Goal: Obtain resource: Obtain resource

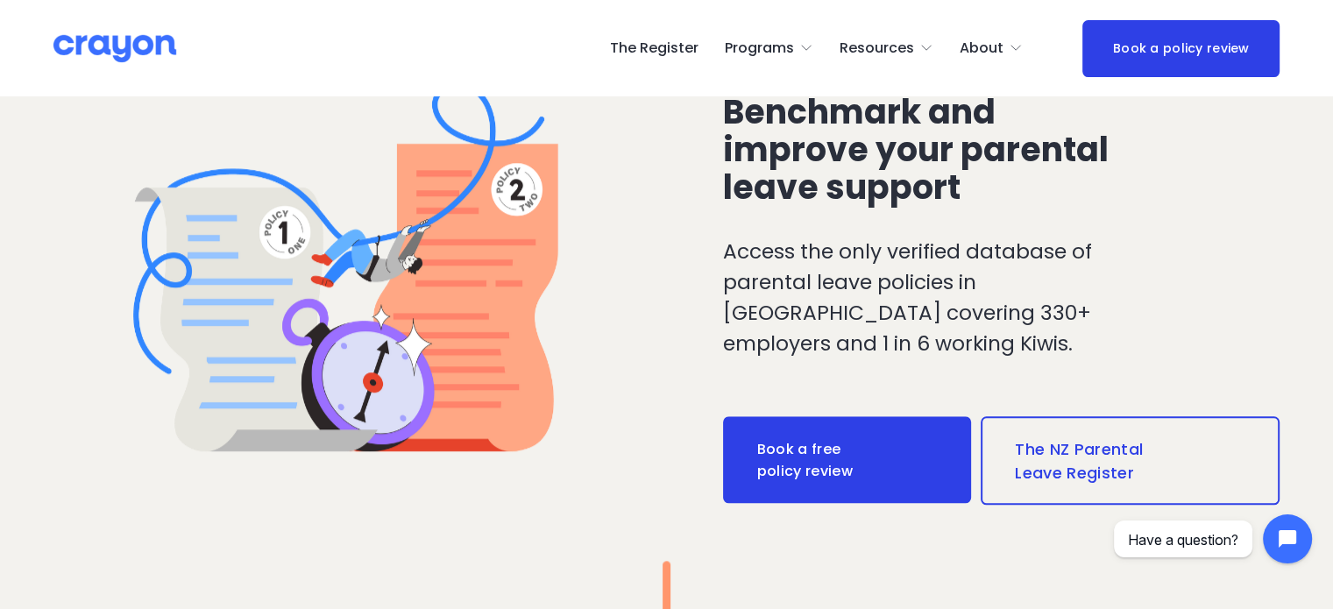
scroll to position [1577, 0]
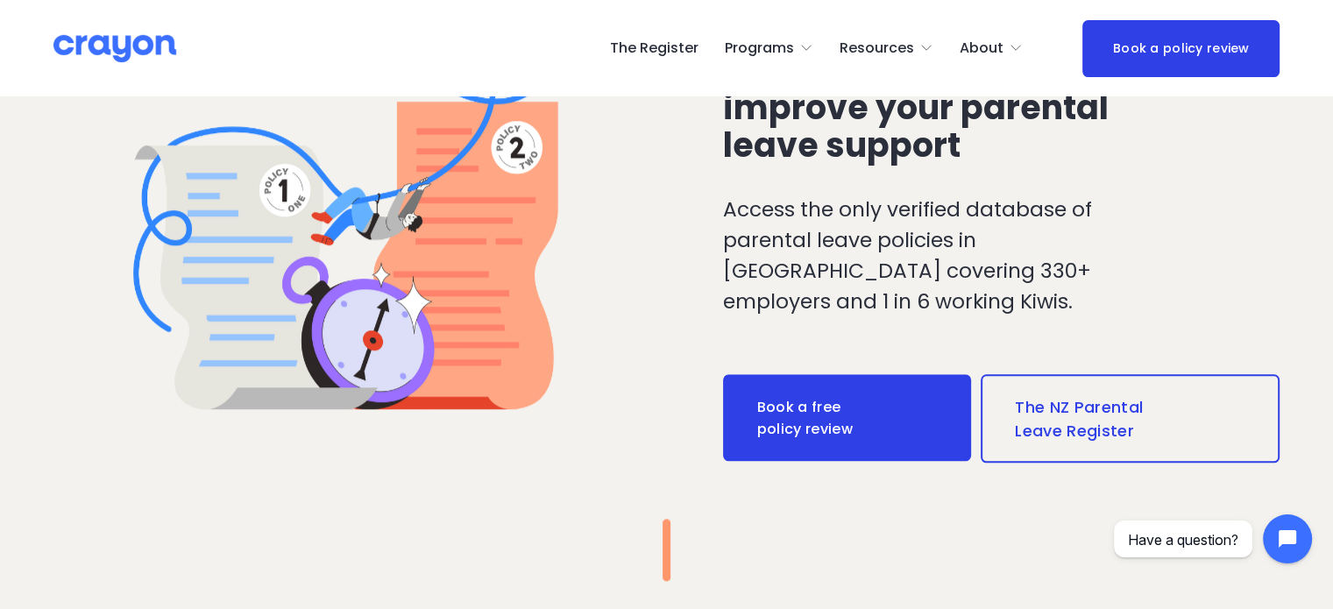
click at [1064, 410] on link "The NZ Parental Leave Register" at bounding box center [1130, 418] width 300 height 88
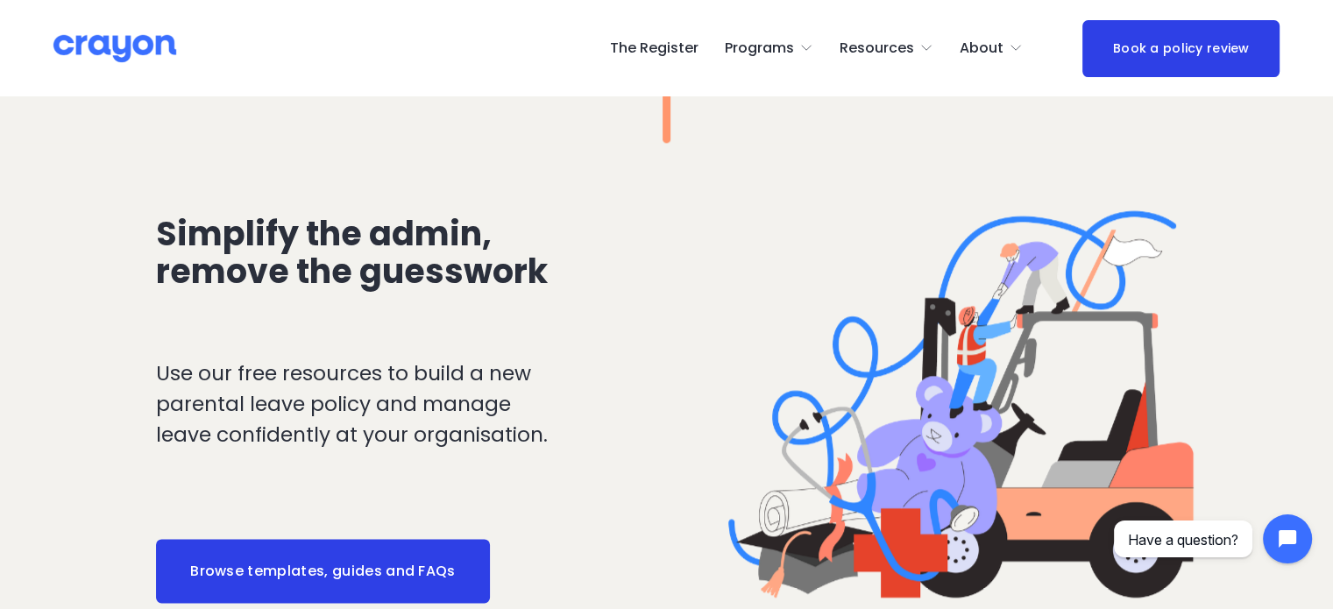
scroll to position [2103, 0]
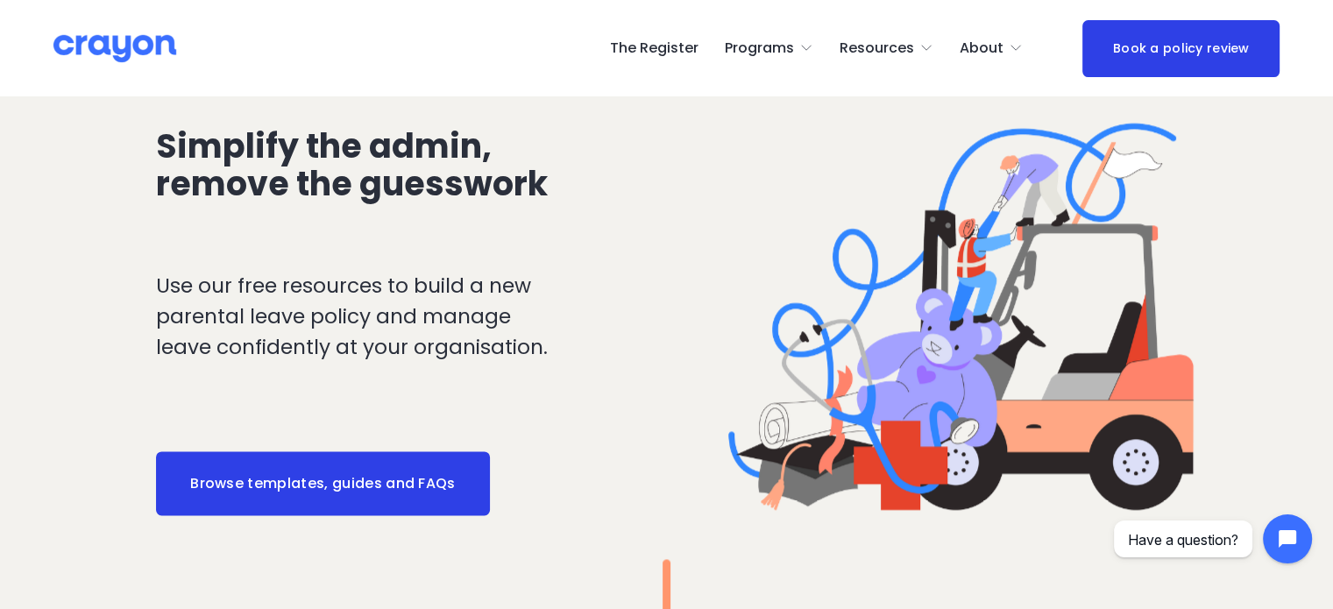
click at [425, 502] on link "Browse templates, guides and FAQs" at bounding box center [322, 483] width 333 height 65
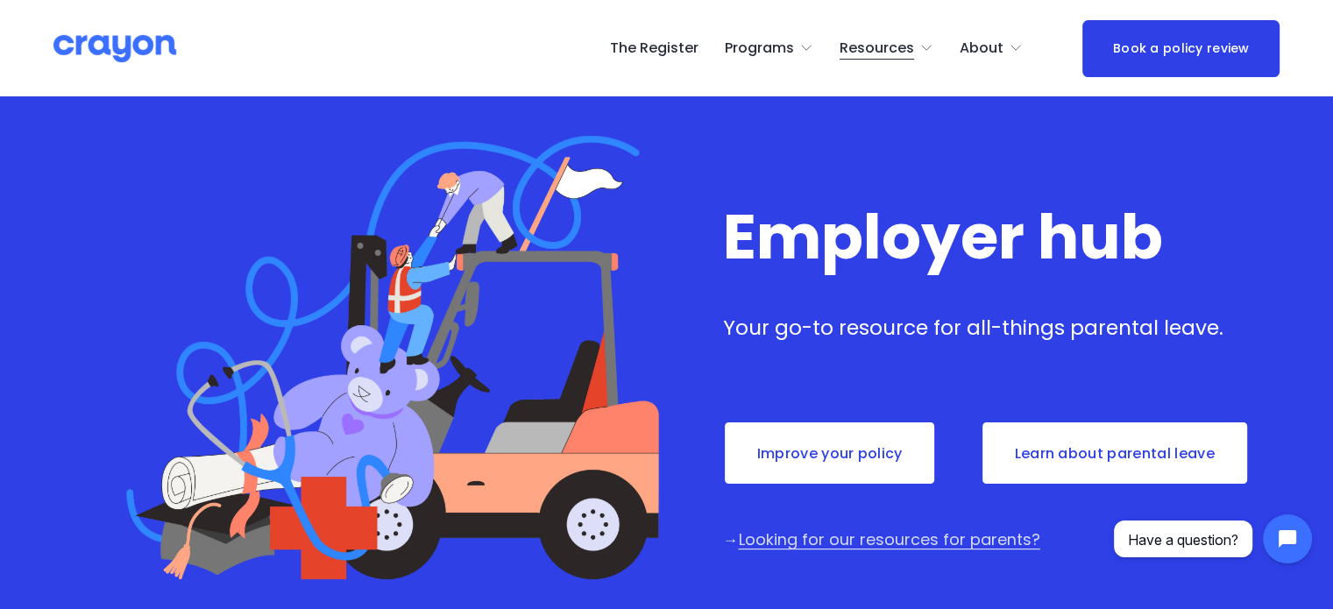
click at [0, 0] on span "Employer hub" at bounding box center [0, 0] width 0 height 0
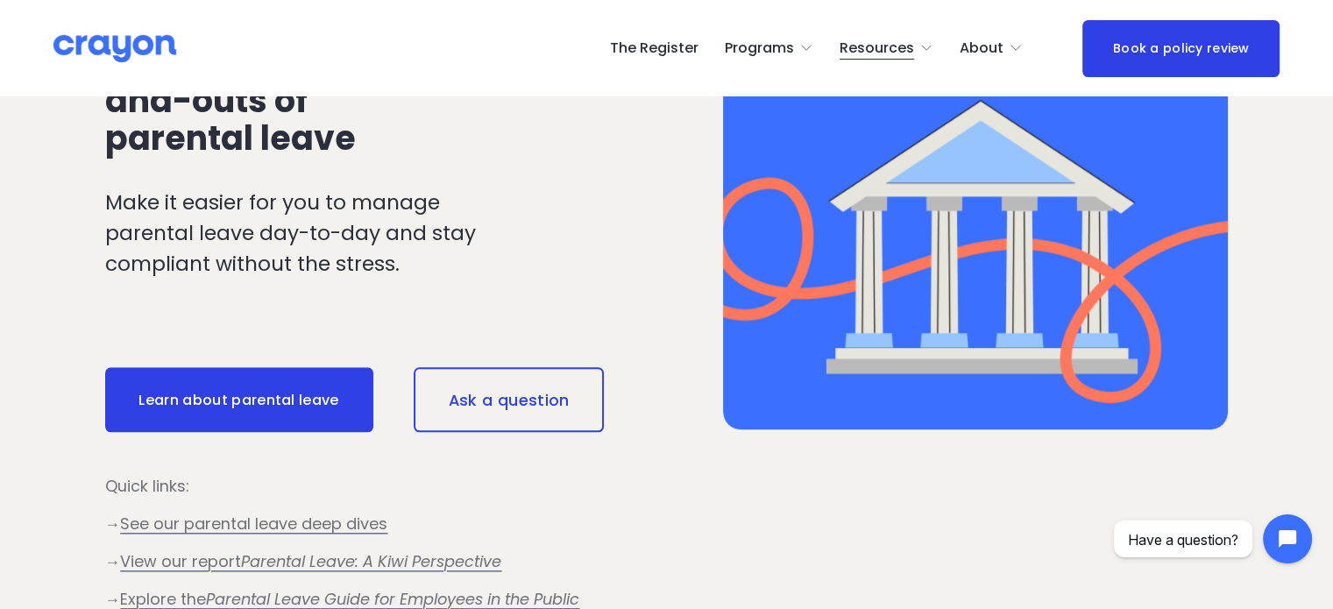
scroll to position [1489, 0]
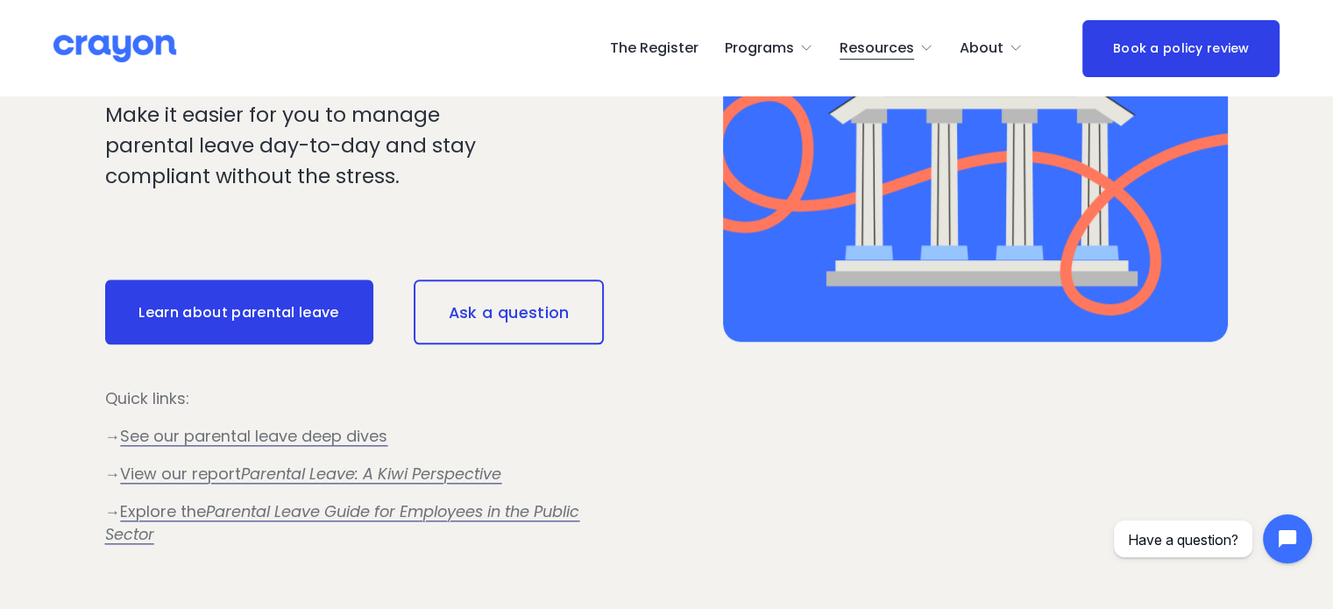
click at [297, 445] on span "See our parental leave deep dives" at bounding box center [253, 436] width 267 height 22
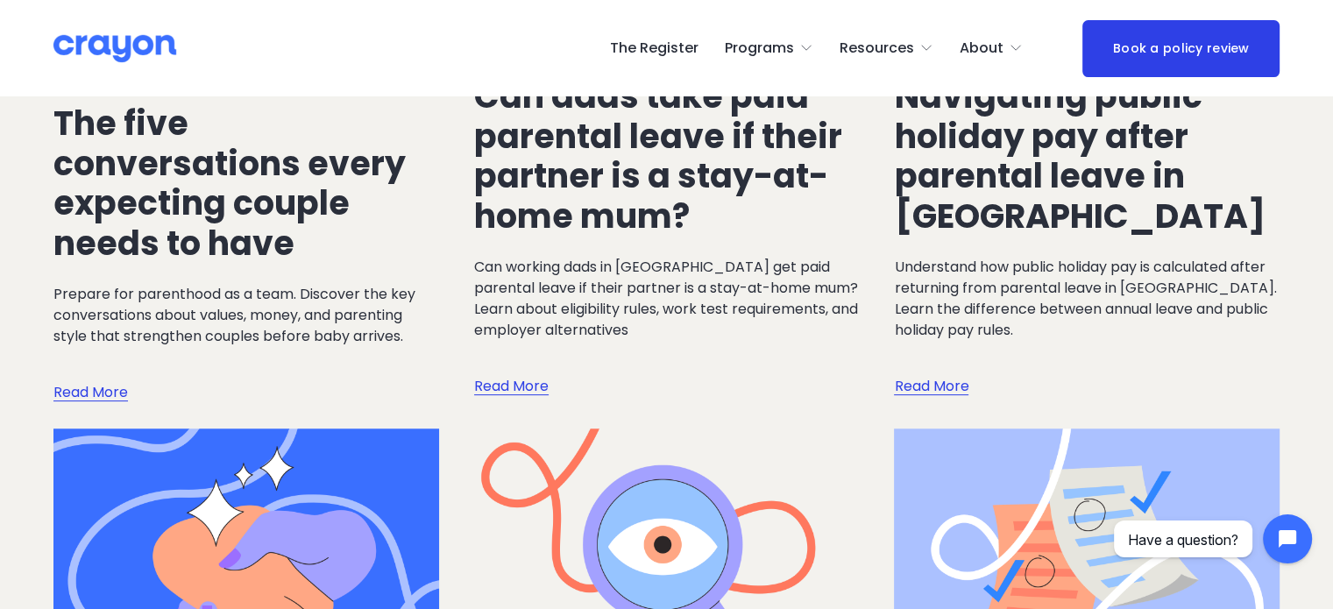
scroll to position [350, 0]
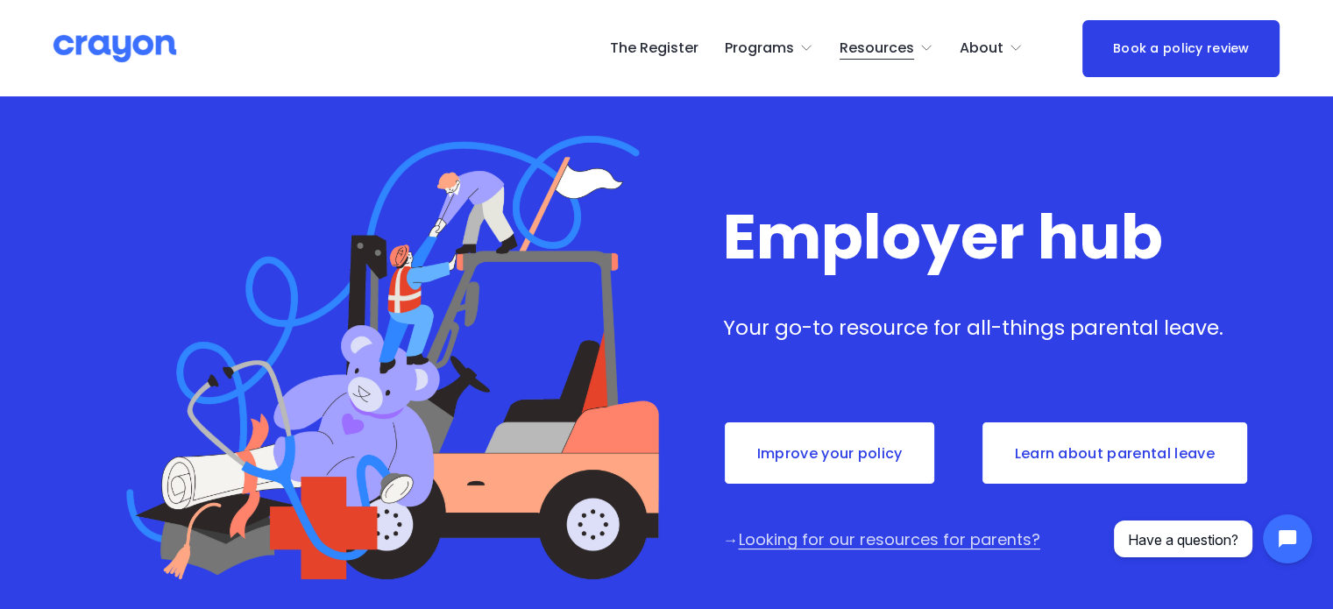
click at [681, 48] on link "The Register" at bounding box center [654, 48] width 88 height 28
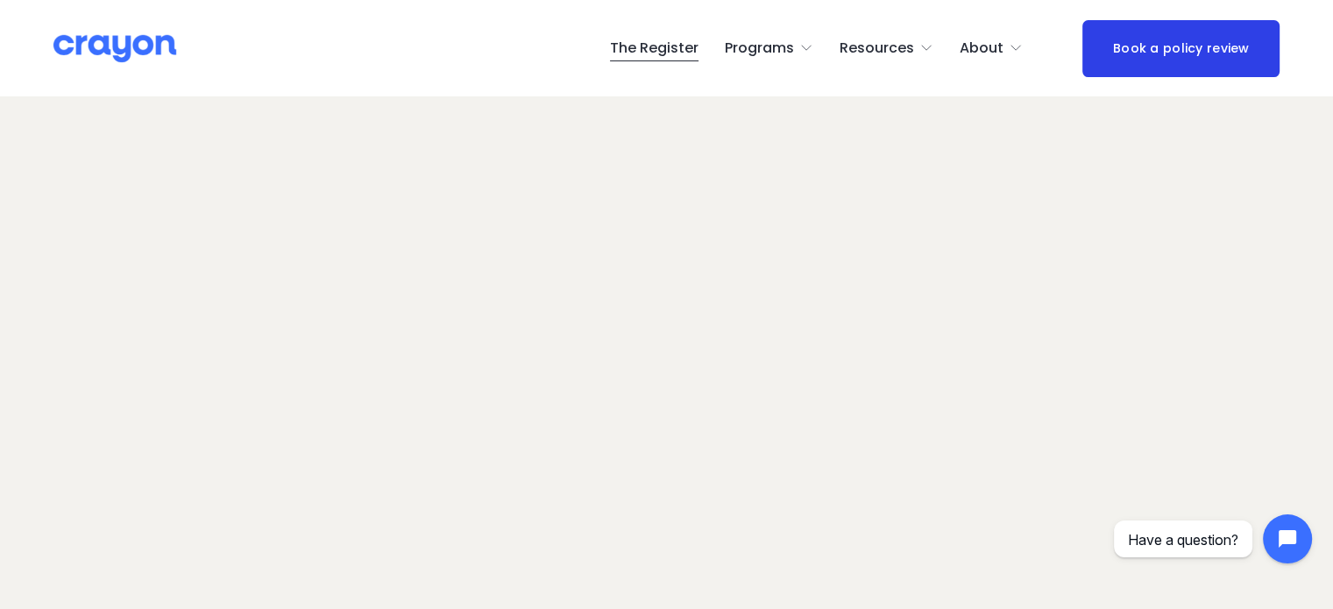
click at [0, 0] on span "Employer hub" at bounding box center [0, 0] width 0 height 0
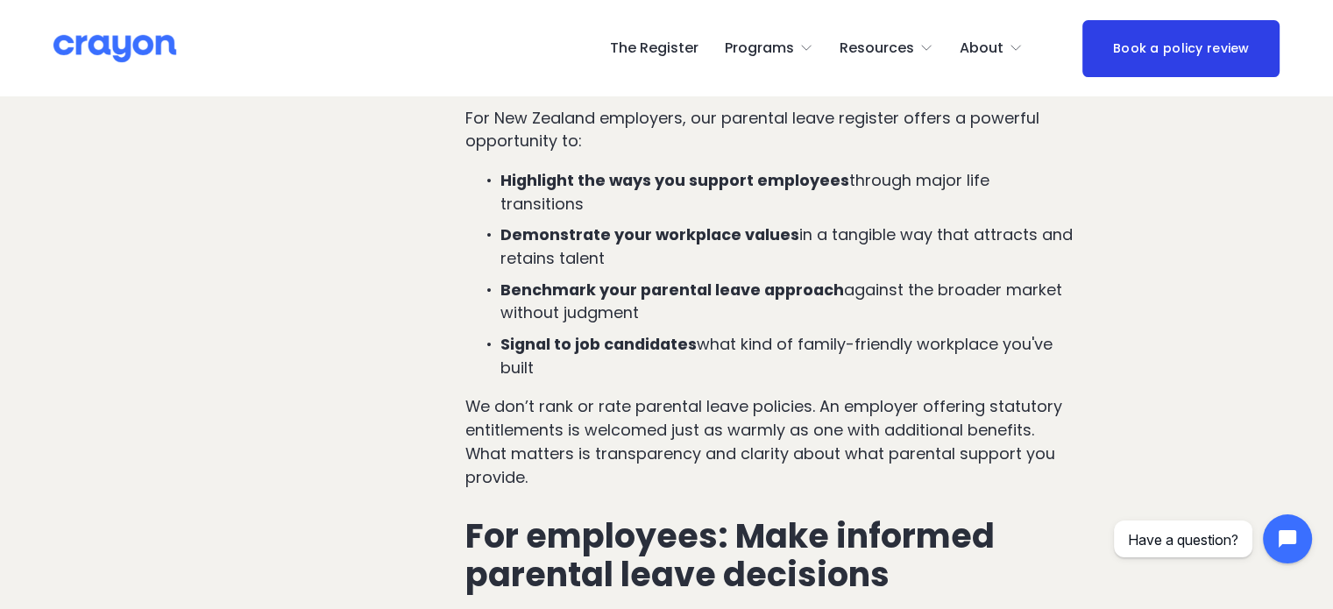
scroll to position [1051, 0]
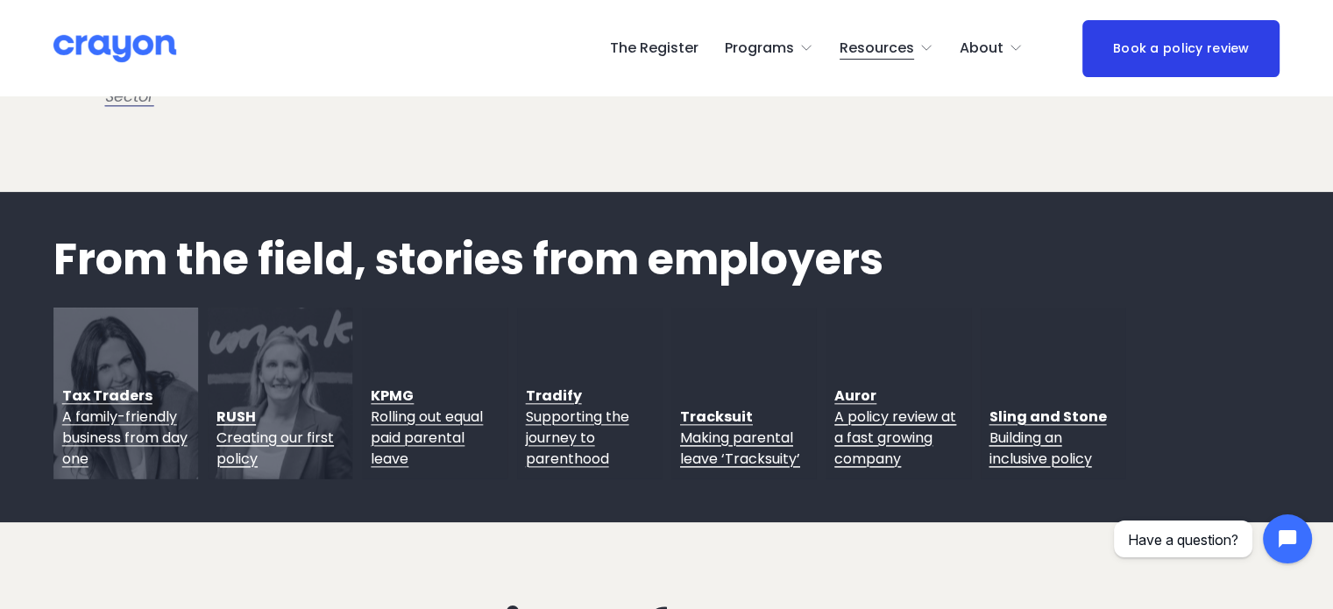
scroll to position [1840, 0]
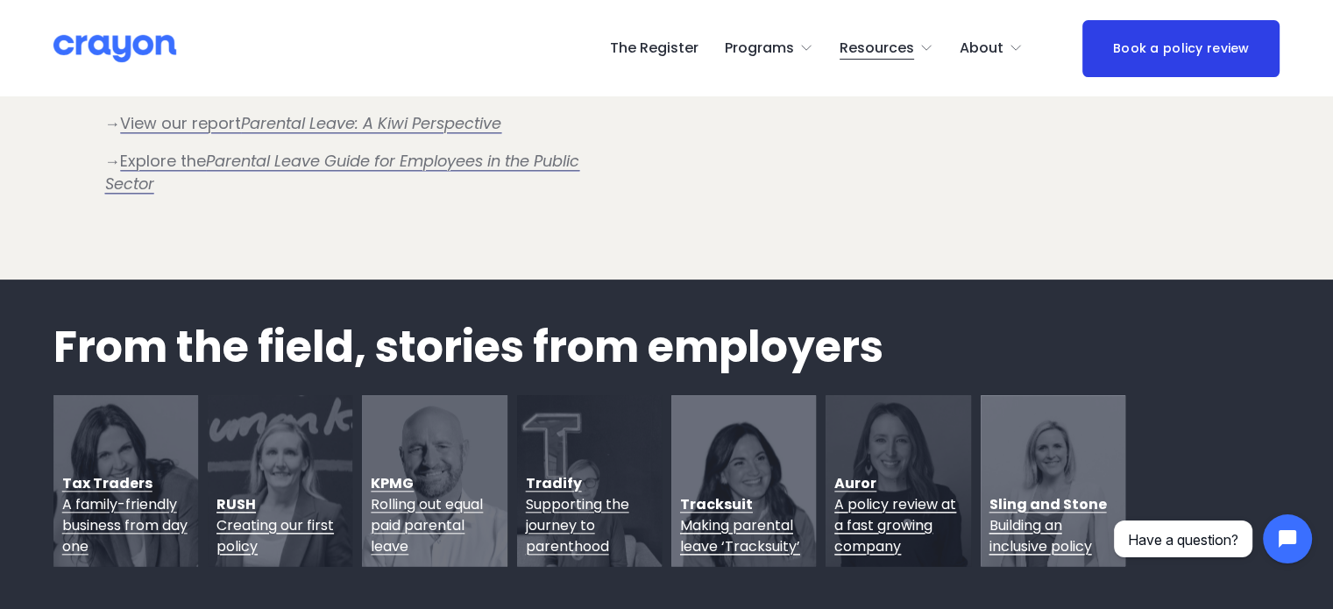
click at [0, 0] on span "Employer hub" at bounding box center [0, 0] width 0 height 0
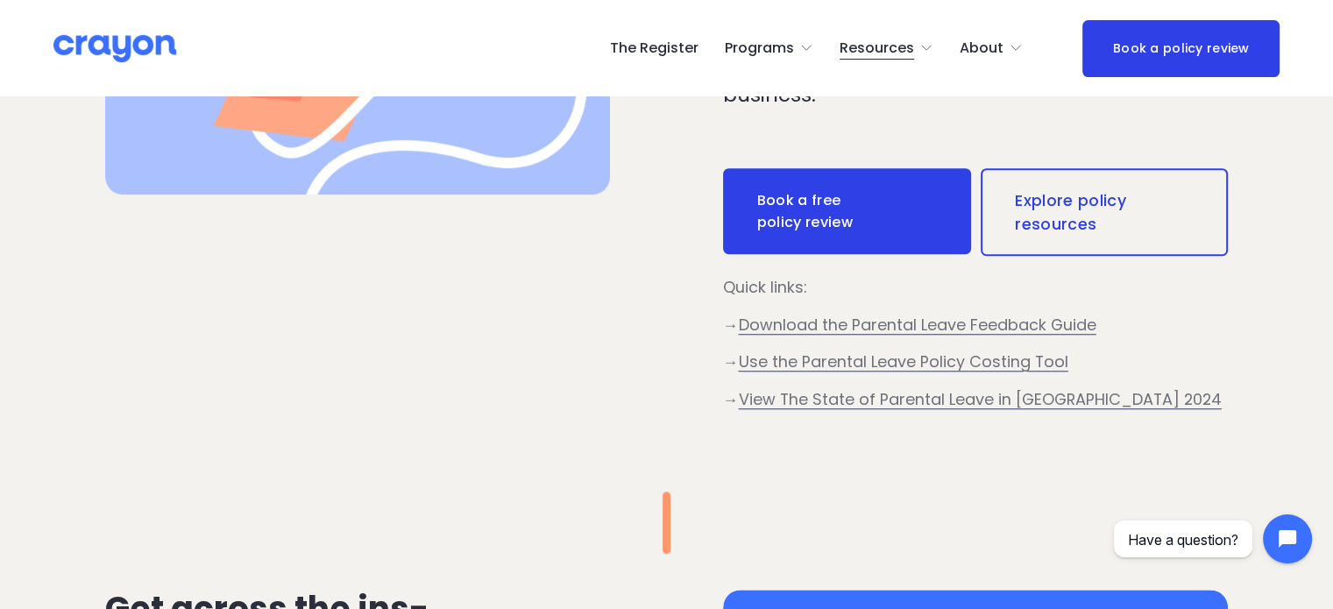
scroll to position [876, 0]
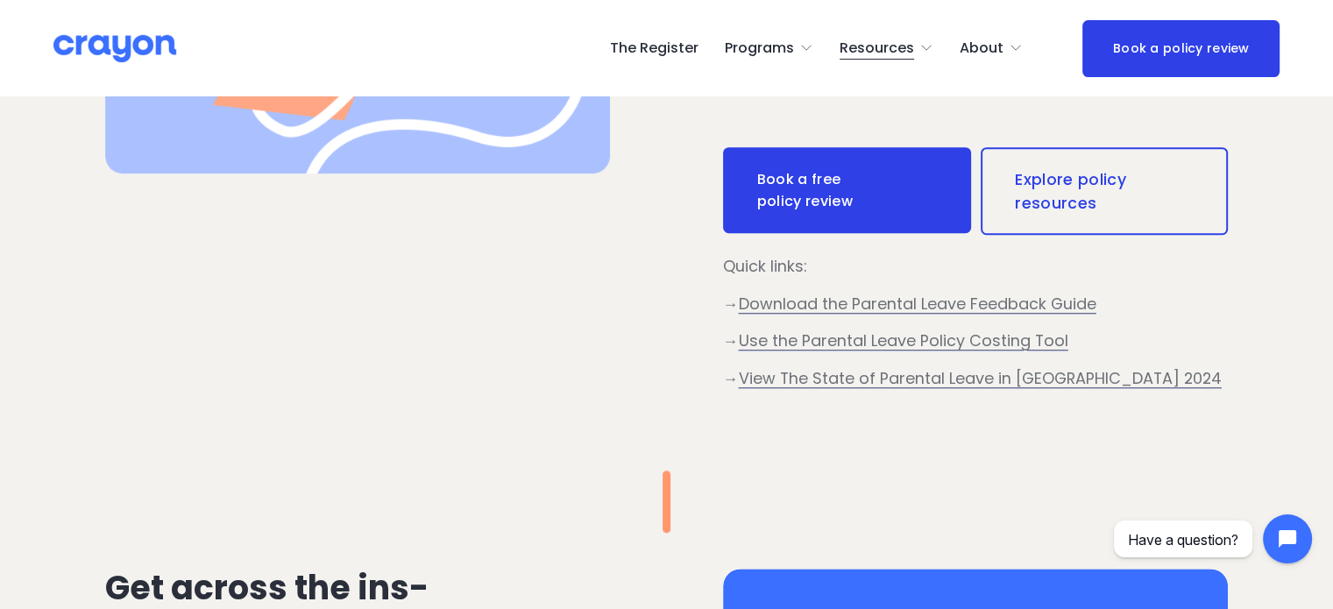
click at [845, 311] on span "Download the Parental Leave Feedback Guide" at bounding box center [917, 304] width 357 height 22
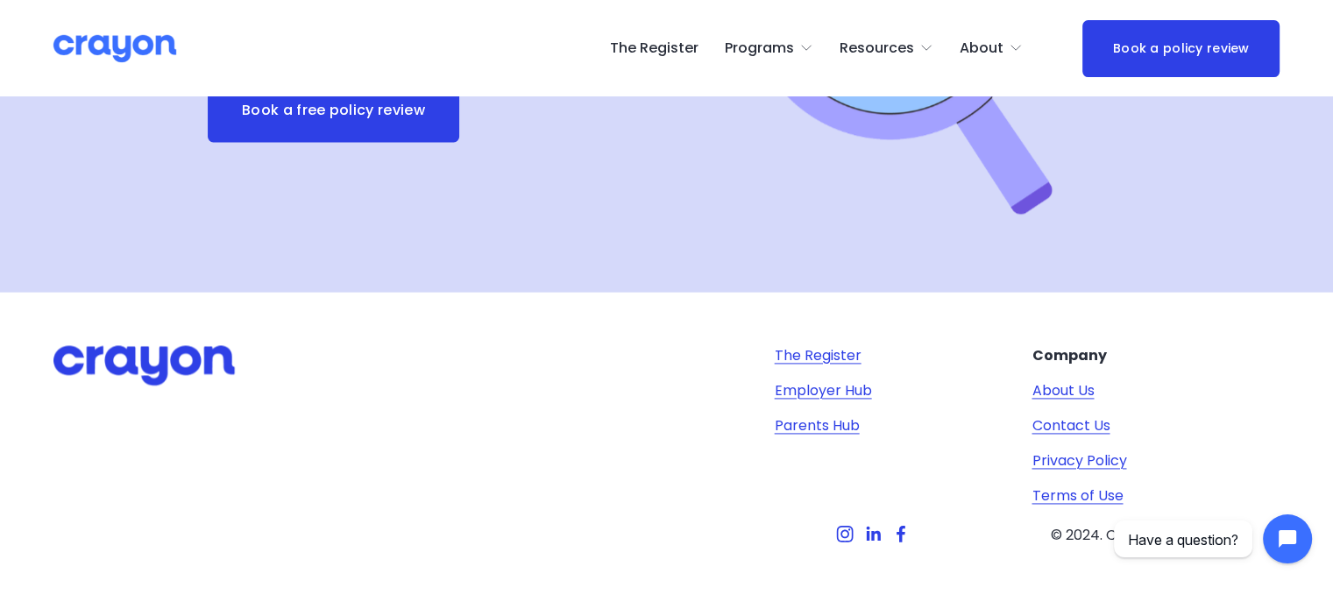
scroll to position [2446, 0]
